Goal: Information Seeking & Learning: Learn about a topic

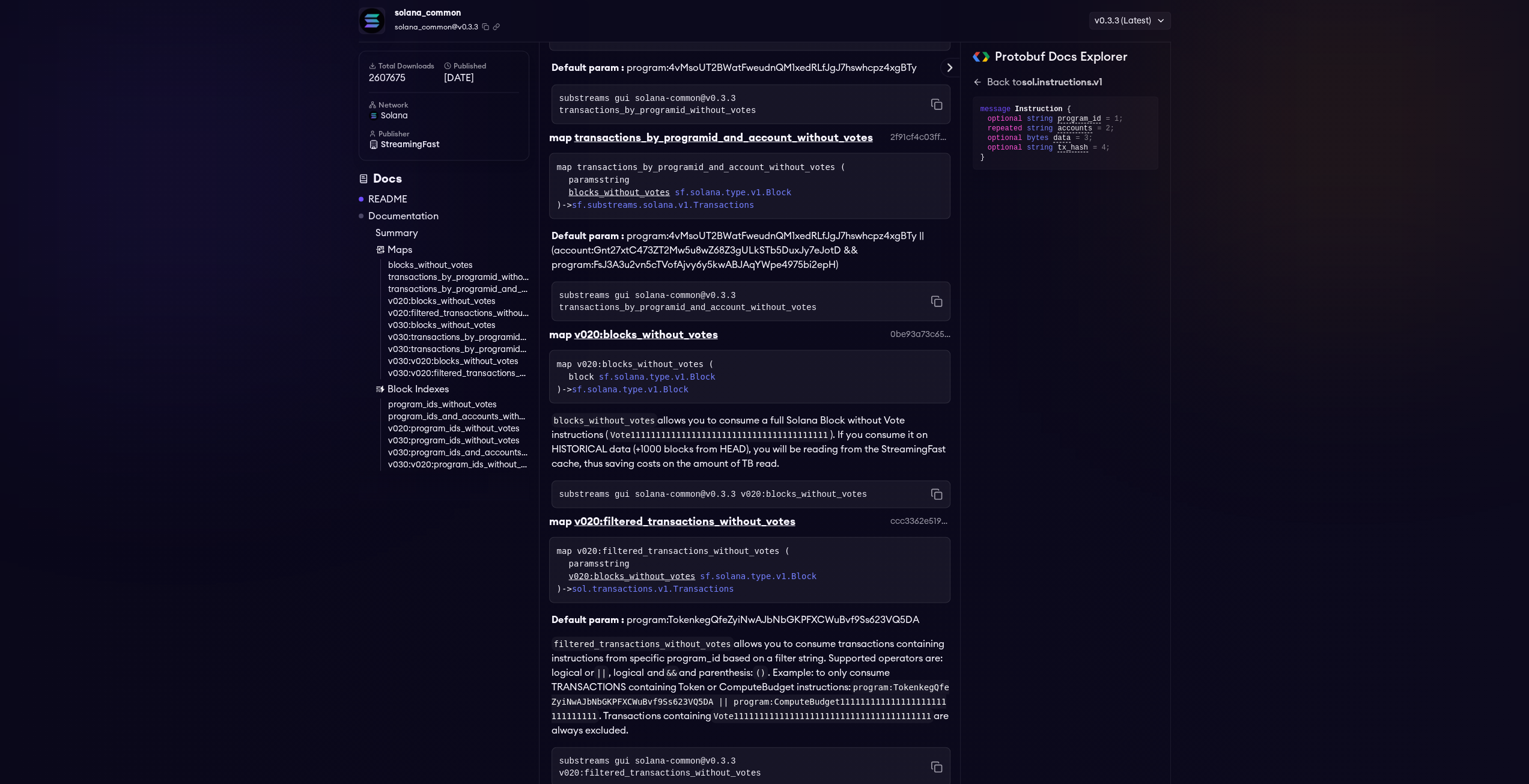
scroll to position [2425, 0]
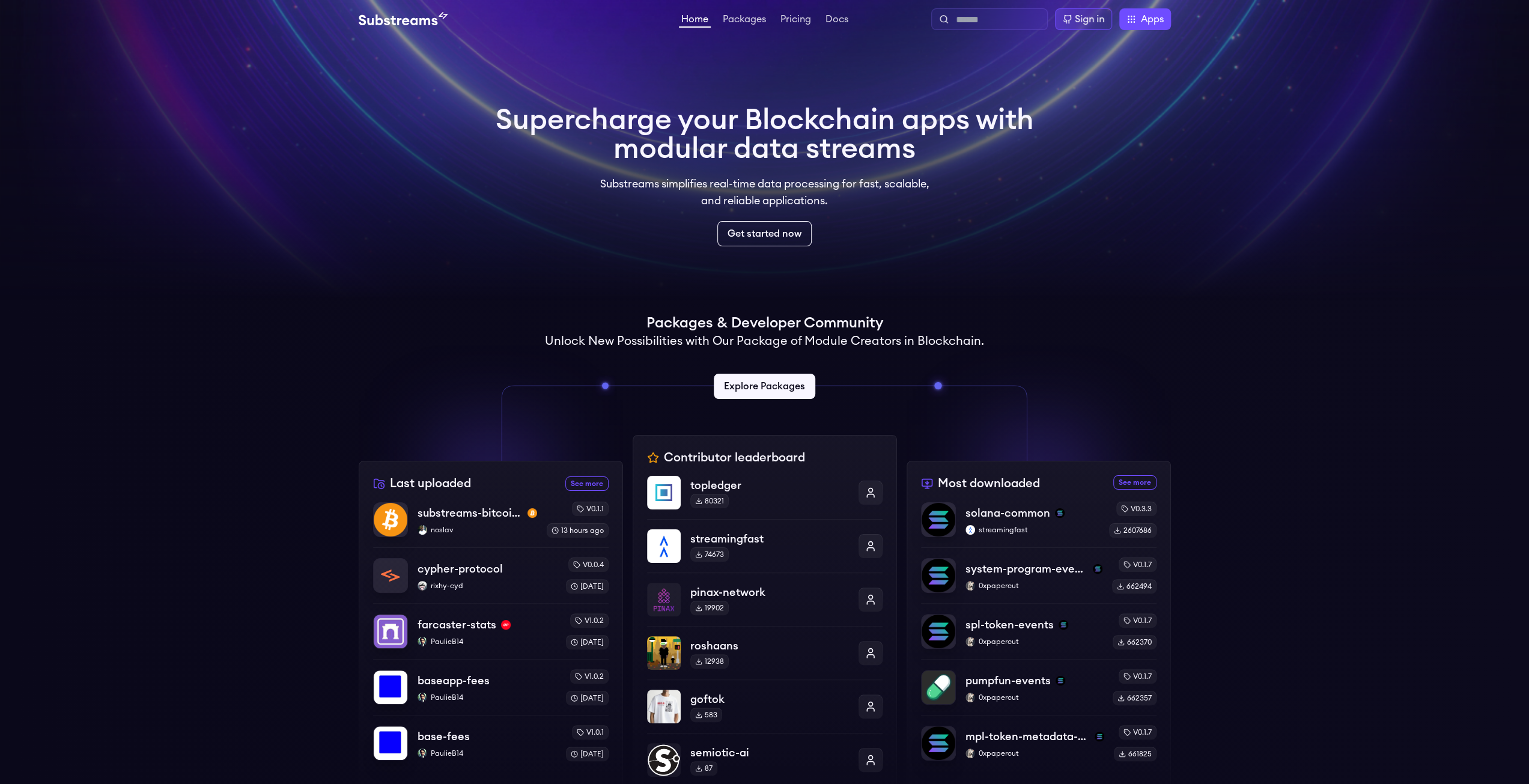
click at [1010, 18] on input "text" at bounding box center [999, 20] width 87 height 15
type input "****"
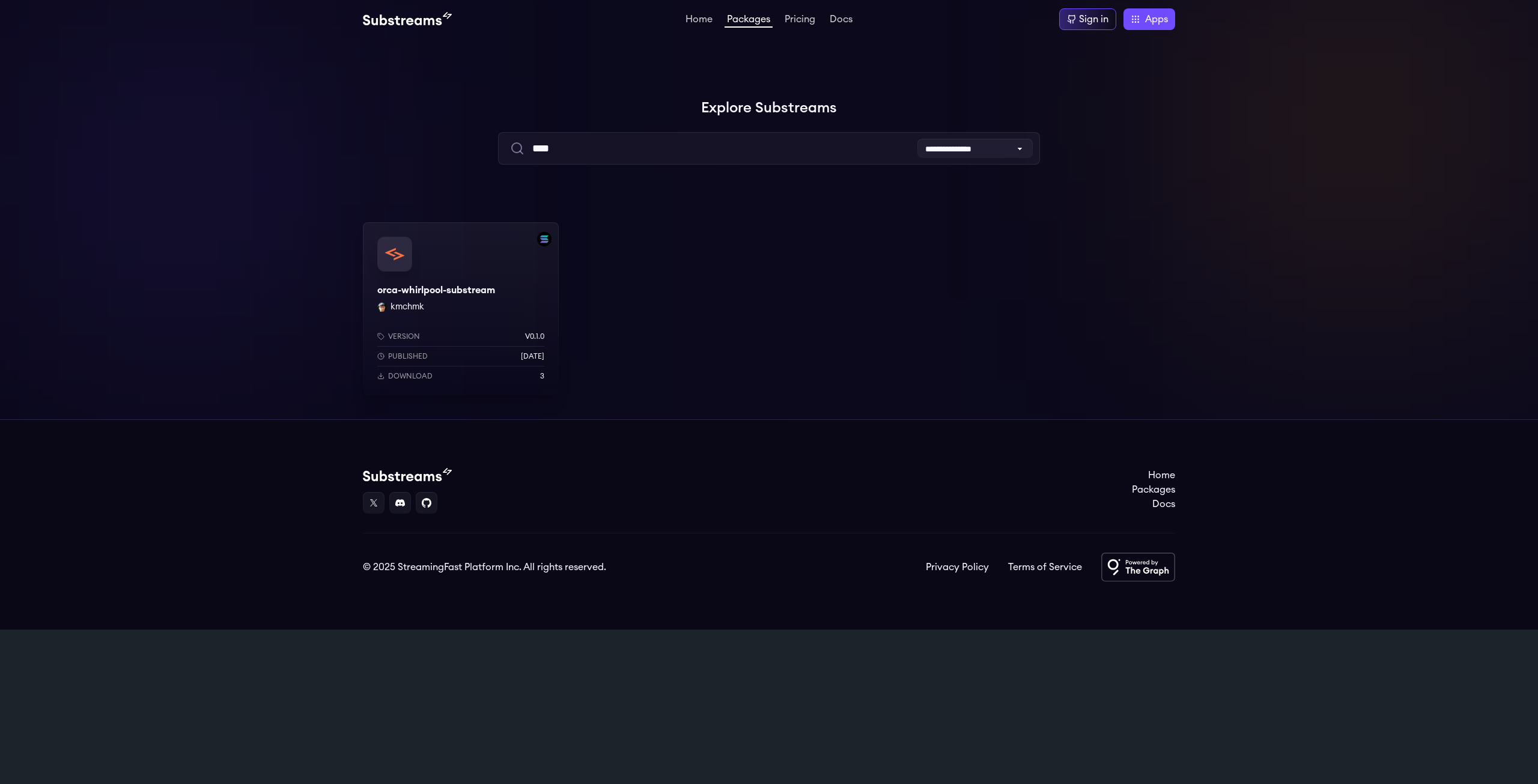
click at [500, 286] on div "orca-whirlpool-substream kmchmk Version v0.1.0 Published [DATE] Download 3" at bounding box center [461, 308] width 196 height 173
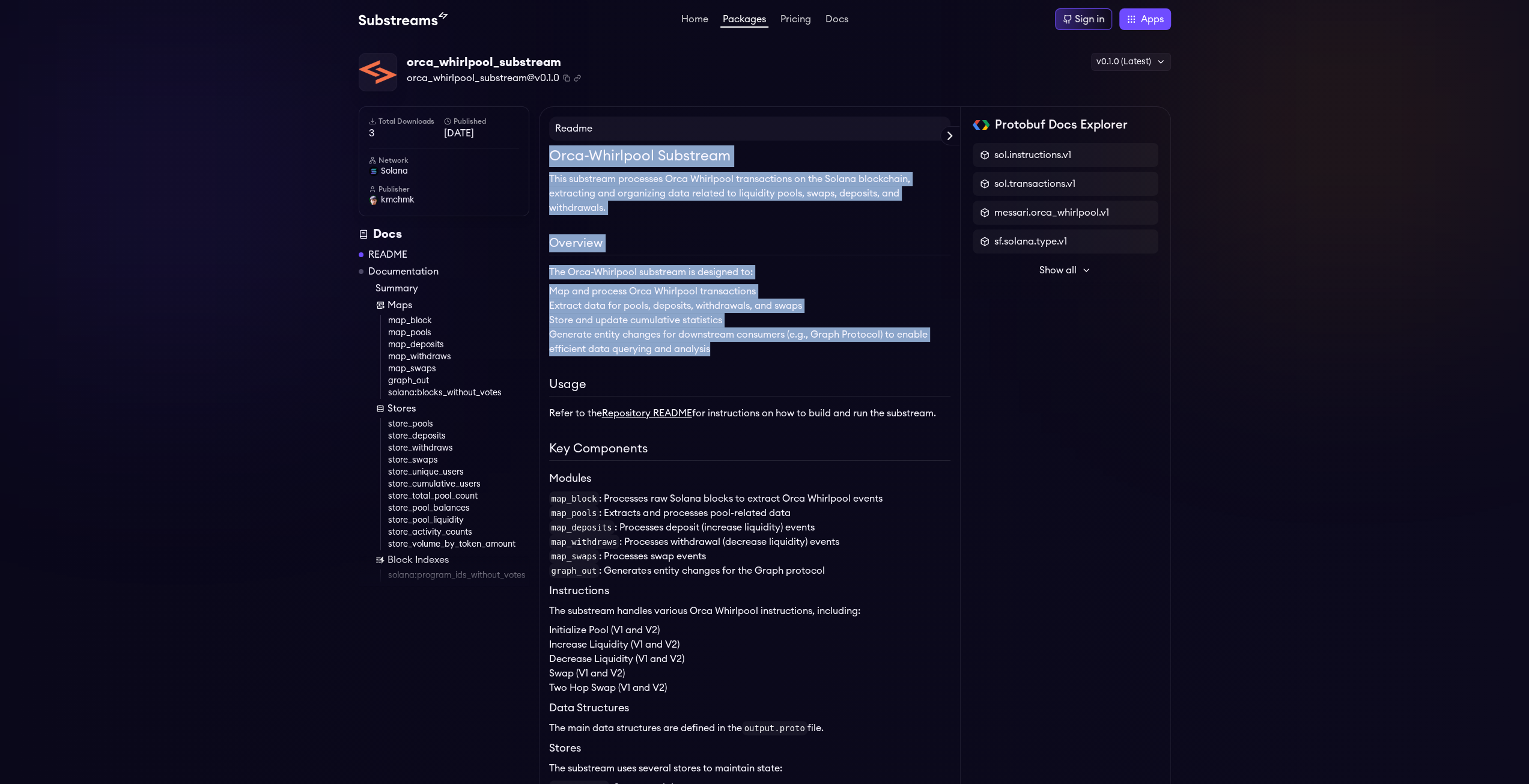
drag, startPoint x: 721, startPoint y: 350, endPoint x: 547, endPoint y: 159, distance: 258.4
click at [555, 174] on span "button" at bounding box center [555, 174] width 0 height 0
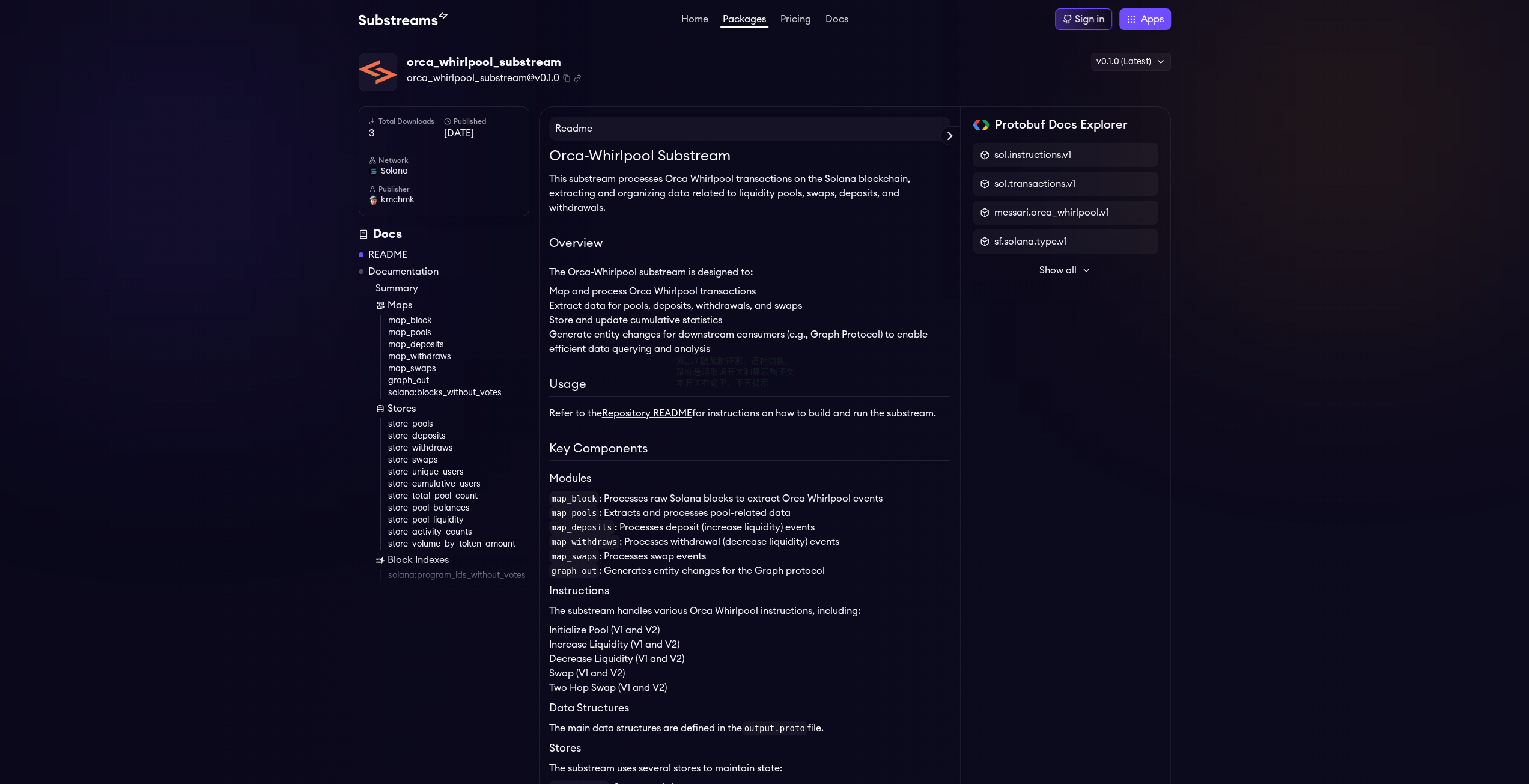
click at [932, 450] on h2 "Key Components" at bounding box center [750, 450] width 402 height 21
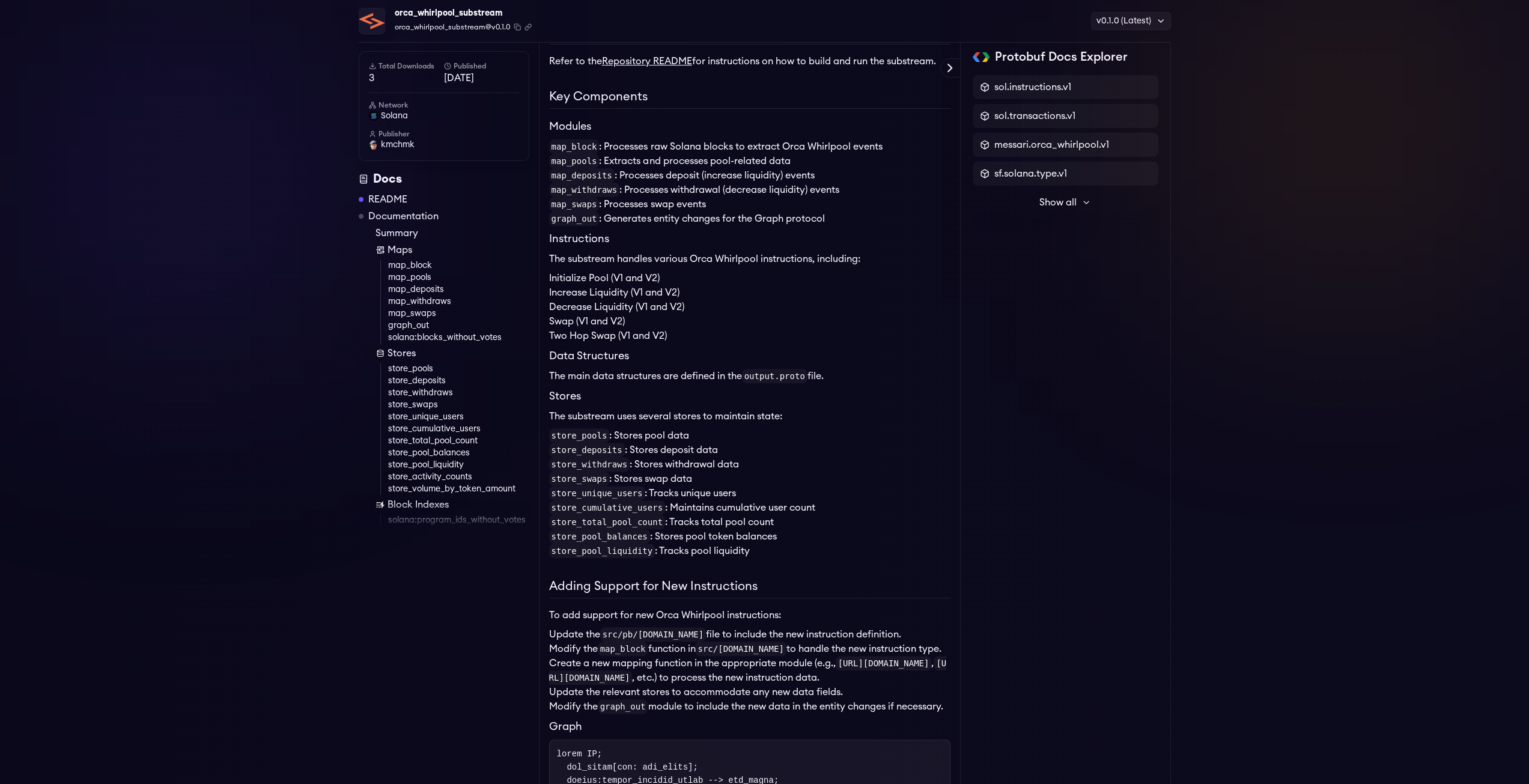
scroll to position [9, 0]
